Goal: Task Accomplishment & Management: Use online tool/utility

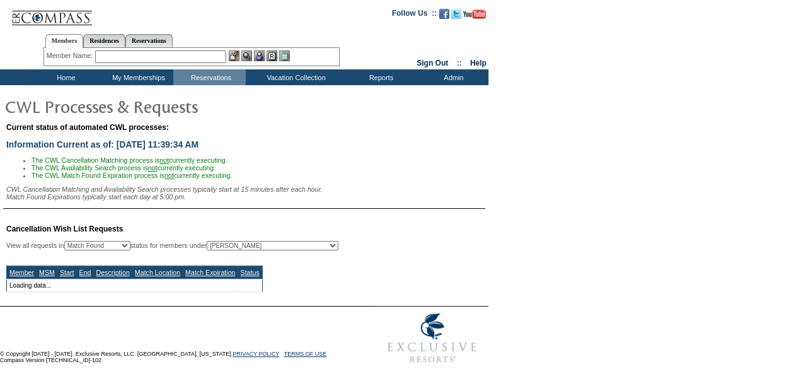
select select "50"
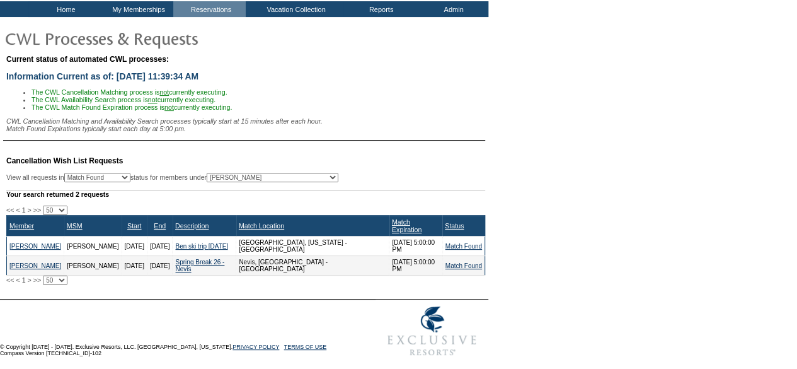
scroll to position [69, 0]
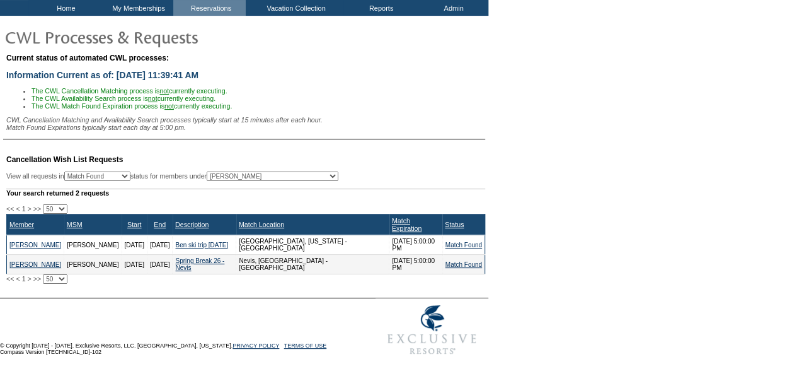
click at [200, 272] on td "Spring Break 26 - Nevis" at bounding box center [205, 265] width 64 height 20
click at [281, 323] on td "© Copyright 2004 - 2025. Exclusive Resorts, LLC. Denver, Colorado. PRIVACY POLI…" at bounding box center [181, 329] width 363 height 63
click at [462, 265] on link "Match Found" at bounding box center [463, 264] width 37 height 7
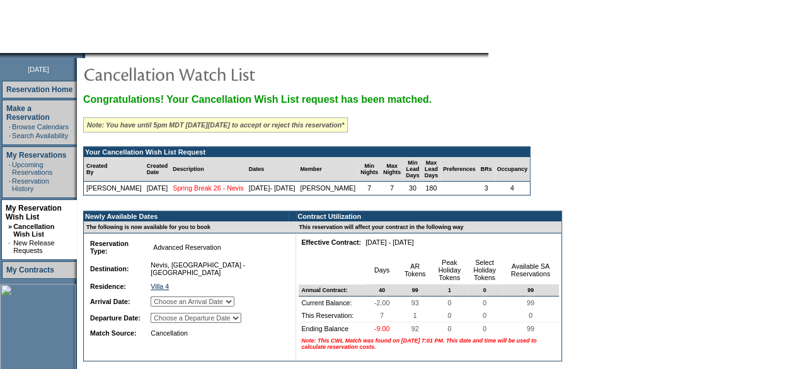
scroll to position [111, 0]
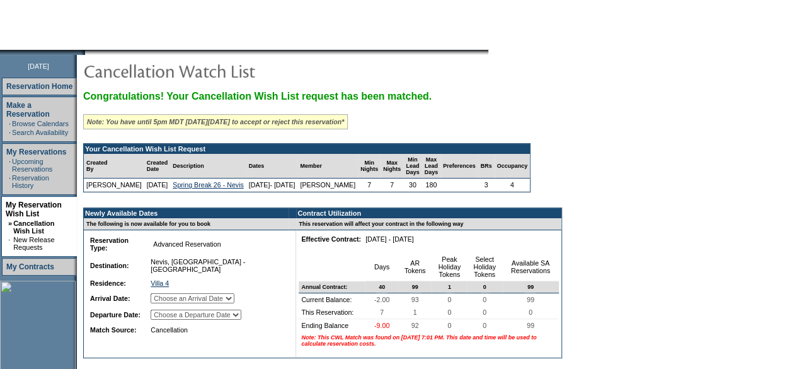
click at [222, 303] on select "Choose an Arrival Date Saturday, February 28, 2026 Sunday, March 1, 2026 Monday…" at bounding box center [193, 298] width 84 height 10
click at [227, 319] on select "Choose a Departure Date Sunday, March 1, 2026 Monday, March 2, 2026 Tuesday, Ma…" at bounding box center [196, 314] width 91 height 10
click at [659, 166] on form "Follow Us ::" at bounding box center [398, 230] width 797 height 682
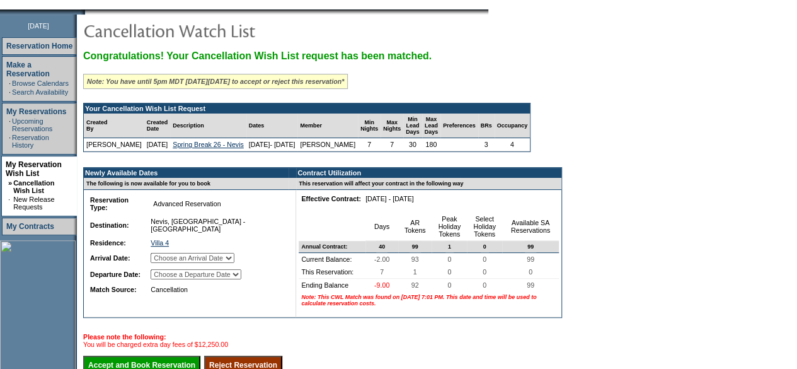
scroll to position [153, 0]
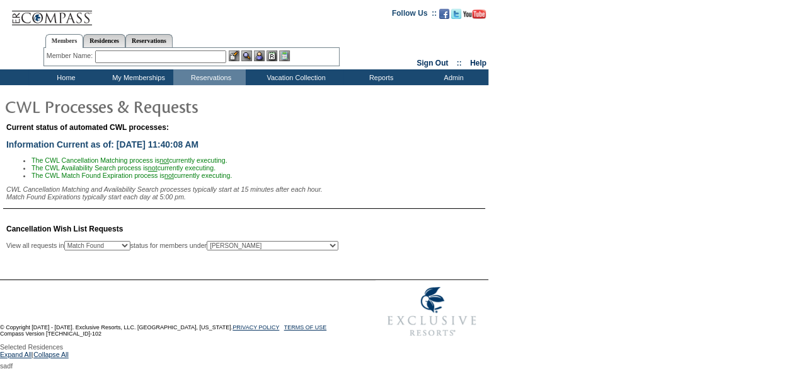
scroll to position [16, 0]
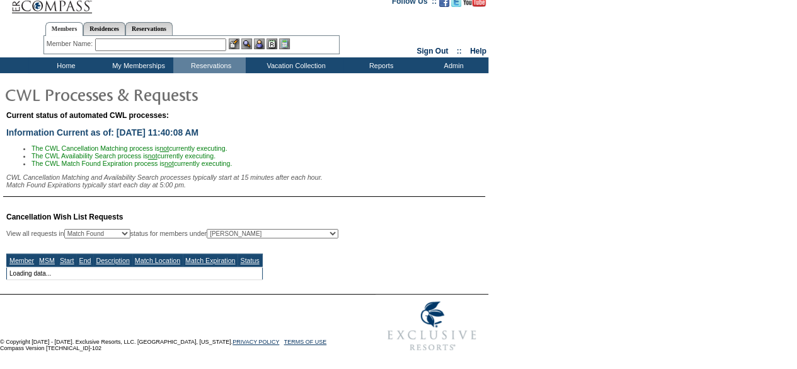
select select "50"
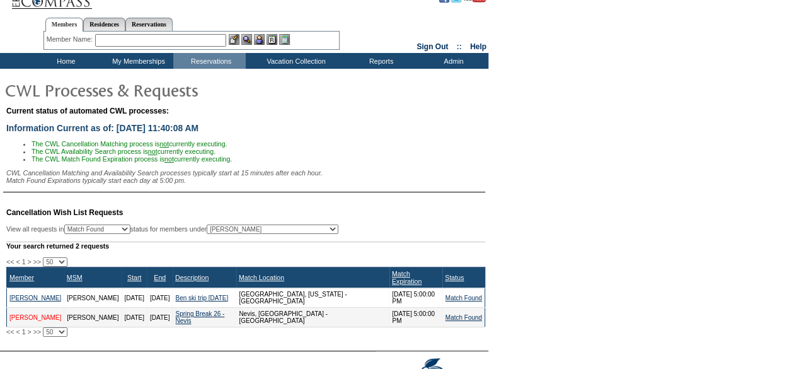
click at [30, 314] on link "[PERSON_NAME]" at bounding box center [35, 317] width 52 height 7
